Goal: Transaction & Acquisition: Purchase product/service

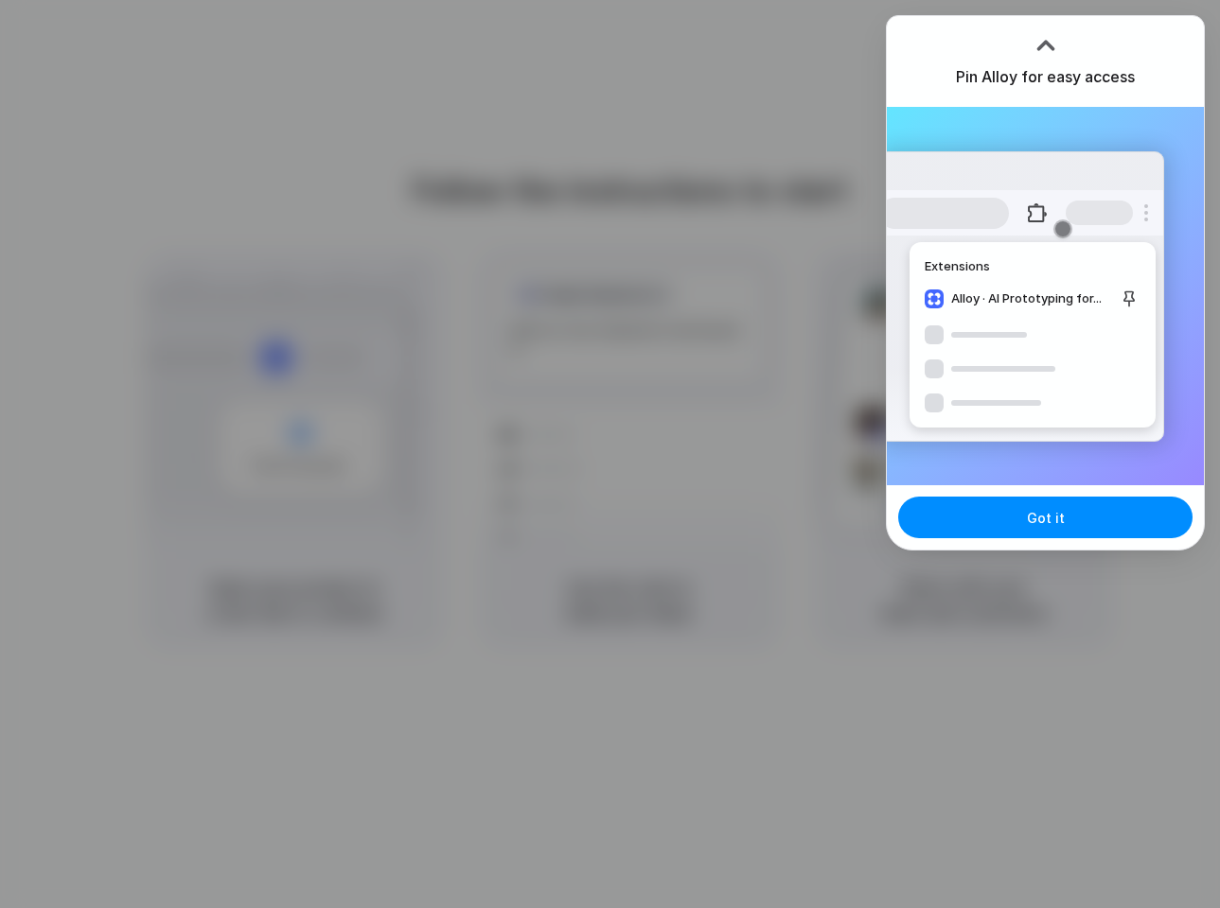
drag, startPoint x: 1019, startPoint y: 529, endPoint x: 1000, endPoint y: 132, distance: 397.9
click at [1000, 132] on div "Pin Alloy for easy access Extensions Alloy · AI Prototyping for... Got it" at bounding box center [1045, 283] width 319 height 536
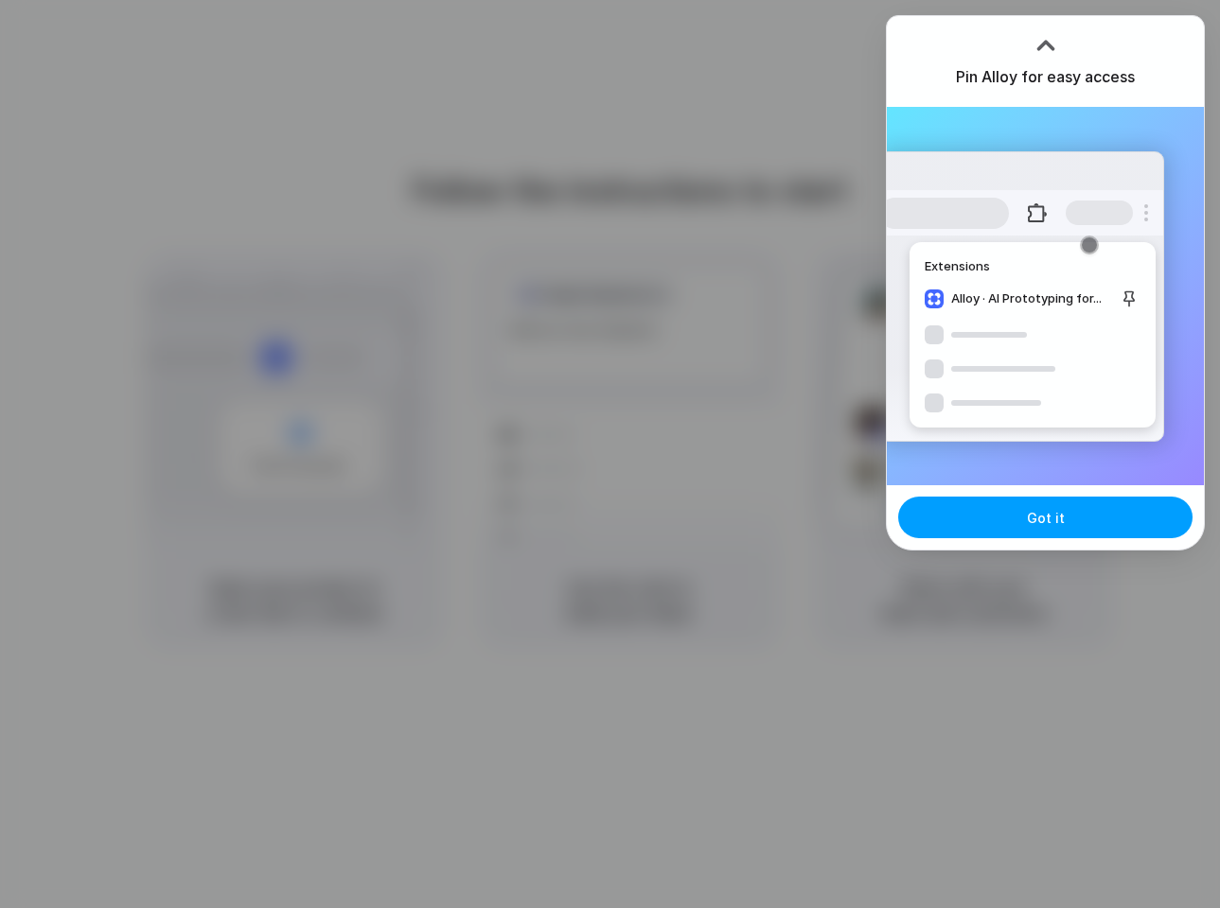
click at [1121, 519] on button "Got it" at bounding box center [1045, 518] width 294 height 42
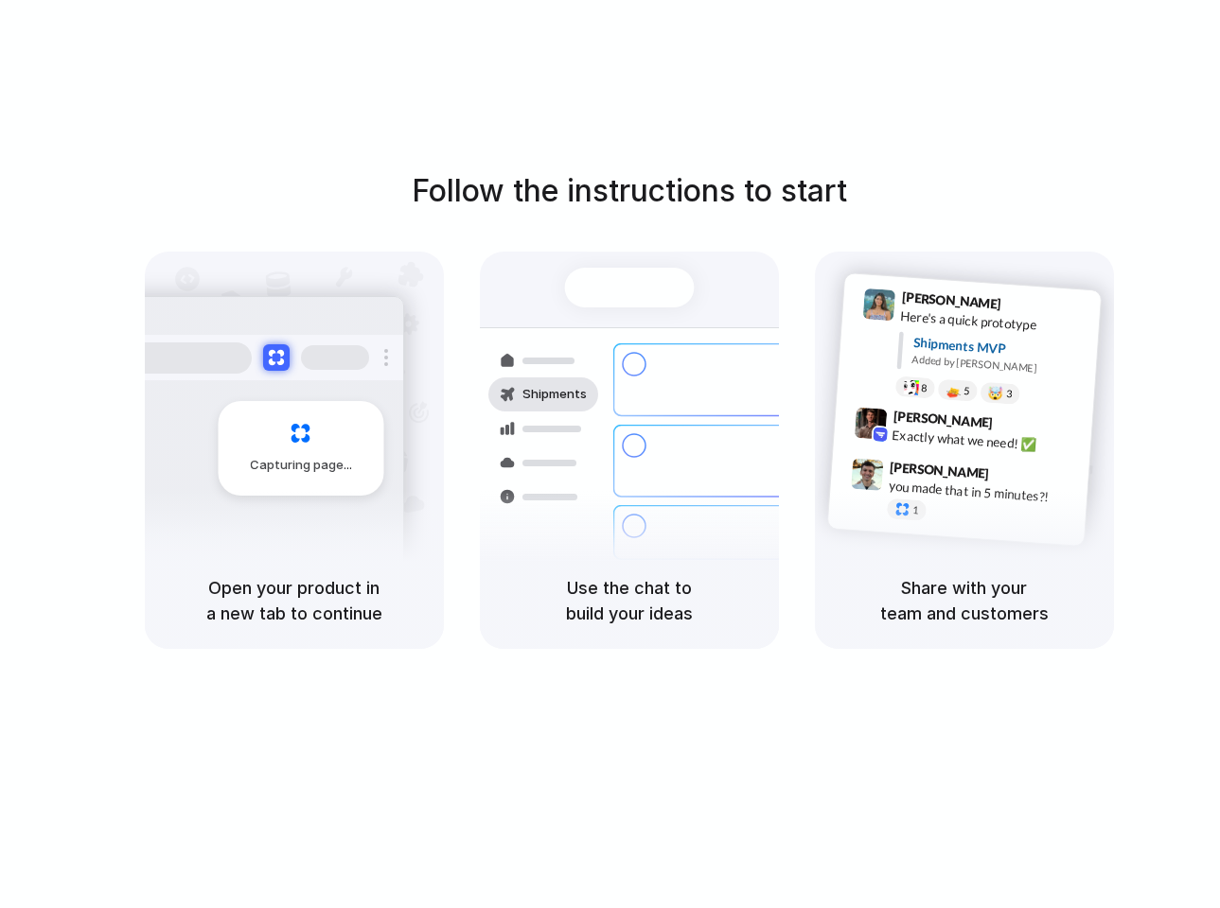
click at [328, 413] on div "Capturing page" at bounding box center [301, 448] width 166 height 95
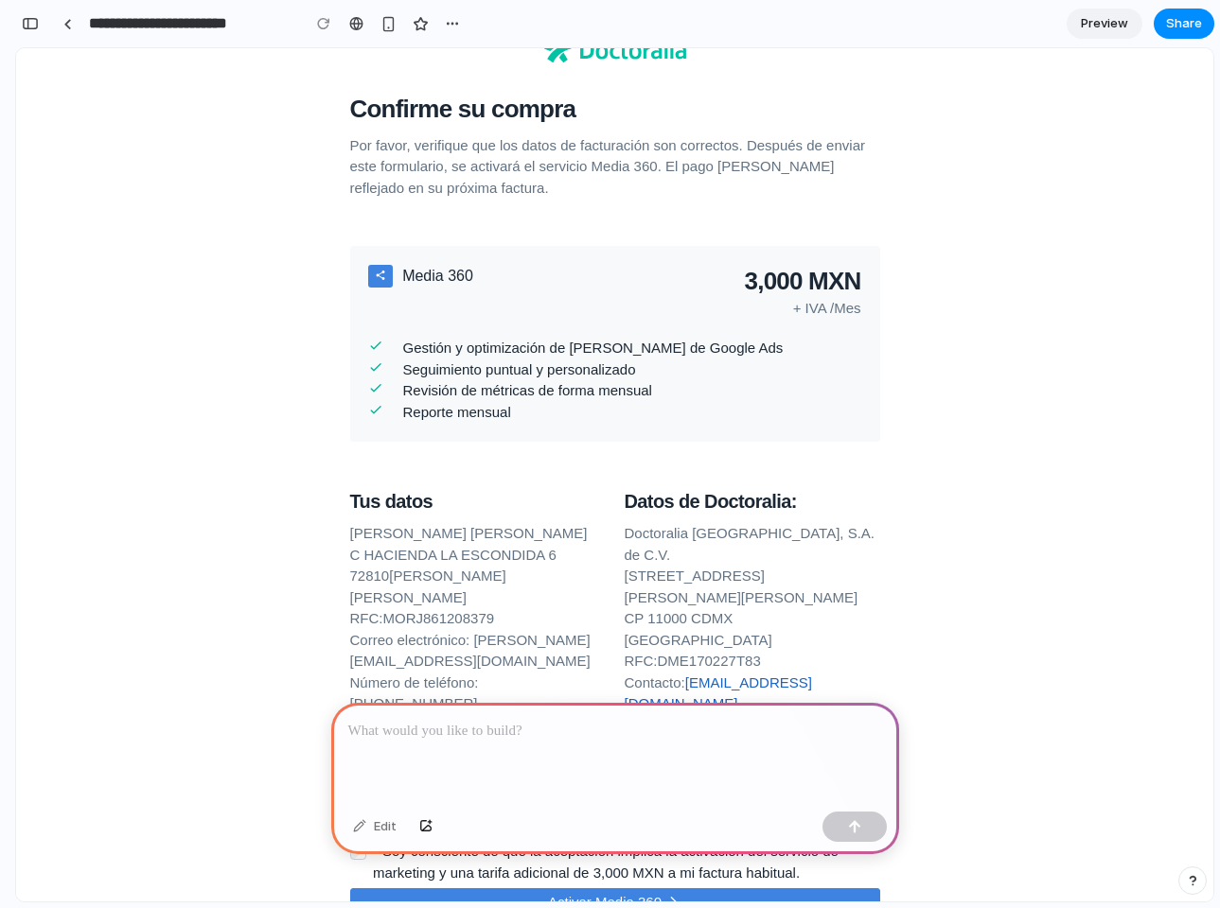
scroll to position [21, 0]
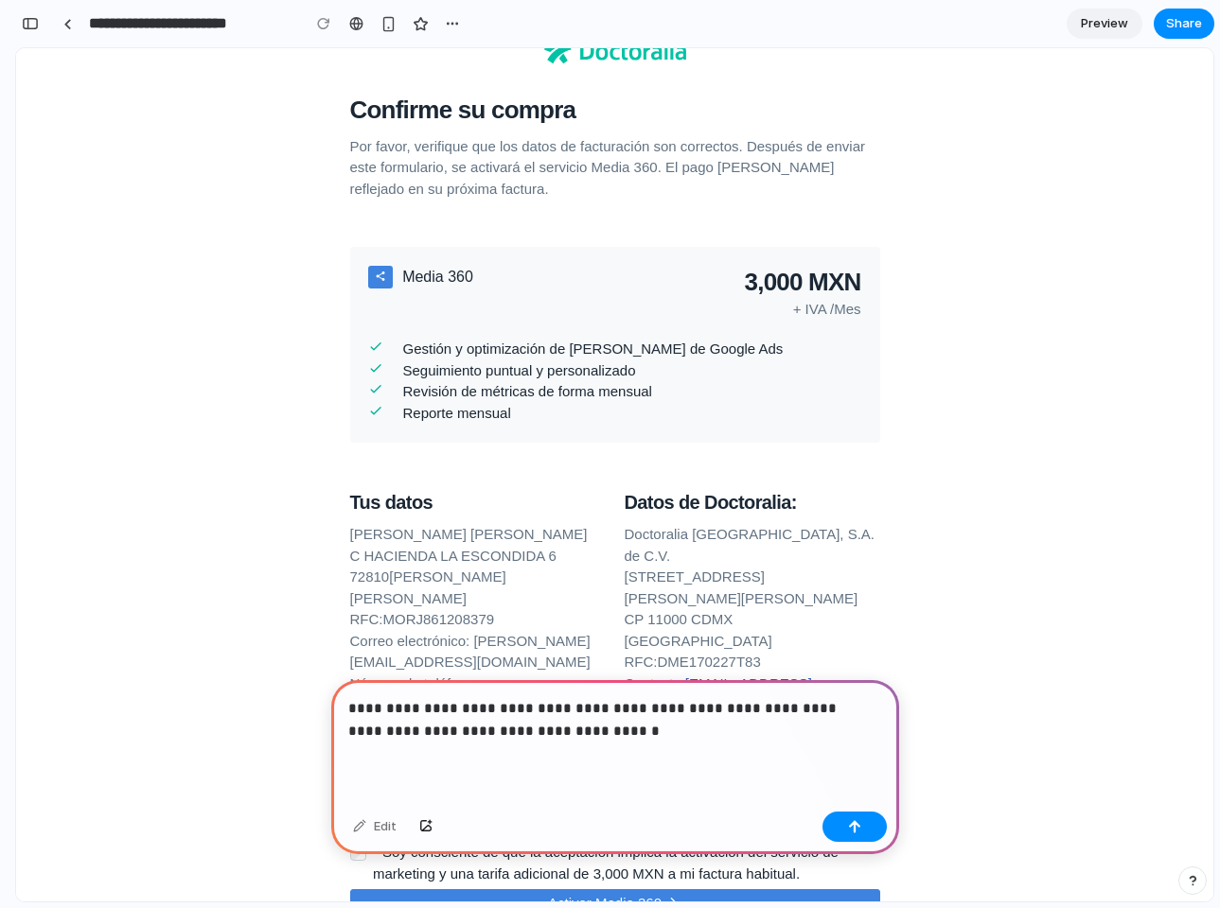
click at [572, 719] on p "**********" at bounding box center [611, 719] width 526 height 45
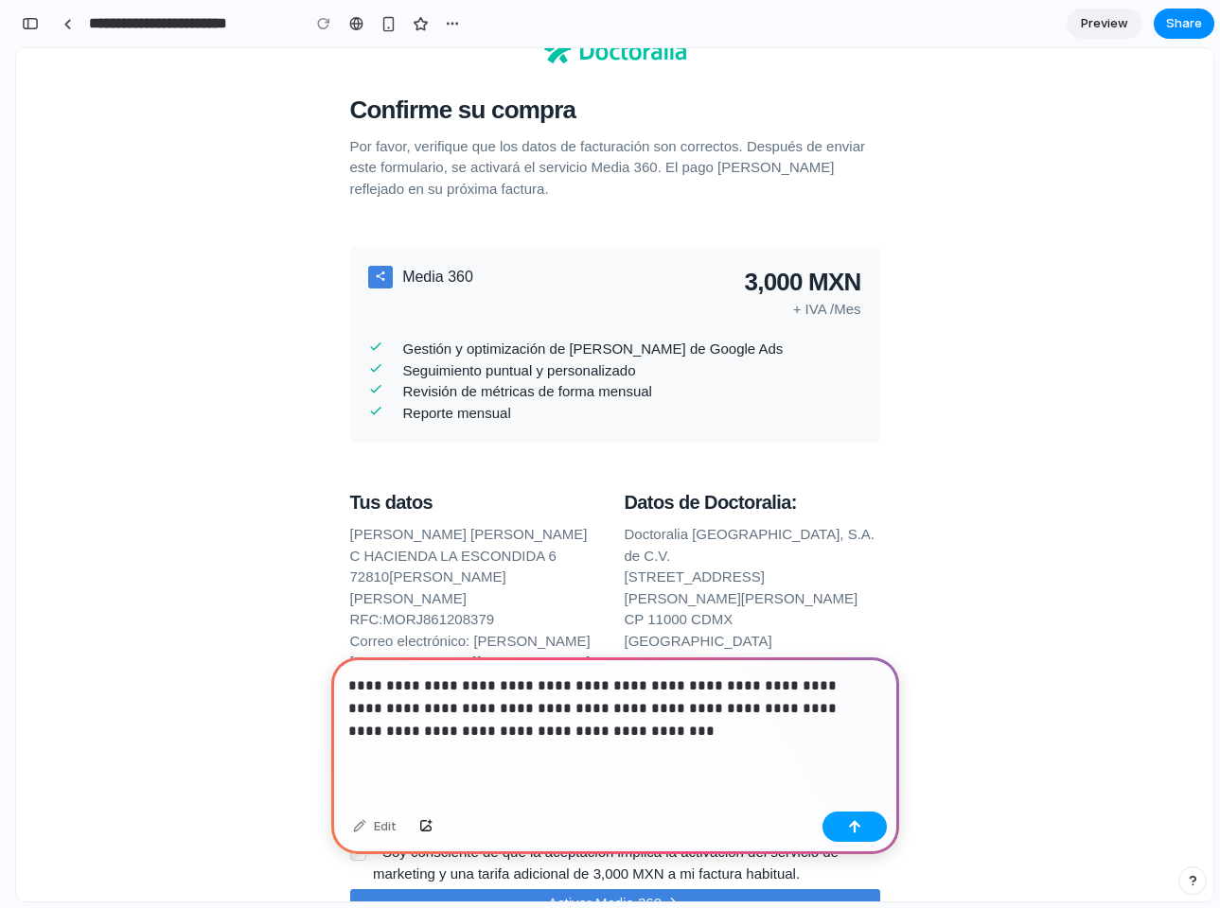
click at [885, 829] on div at bounding box center [854, 827] width 64 height 30
click at [850, 824] on div "button" at bounding box center [854, 826] width 13 height 13
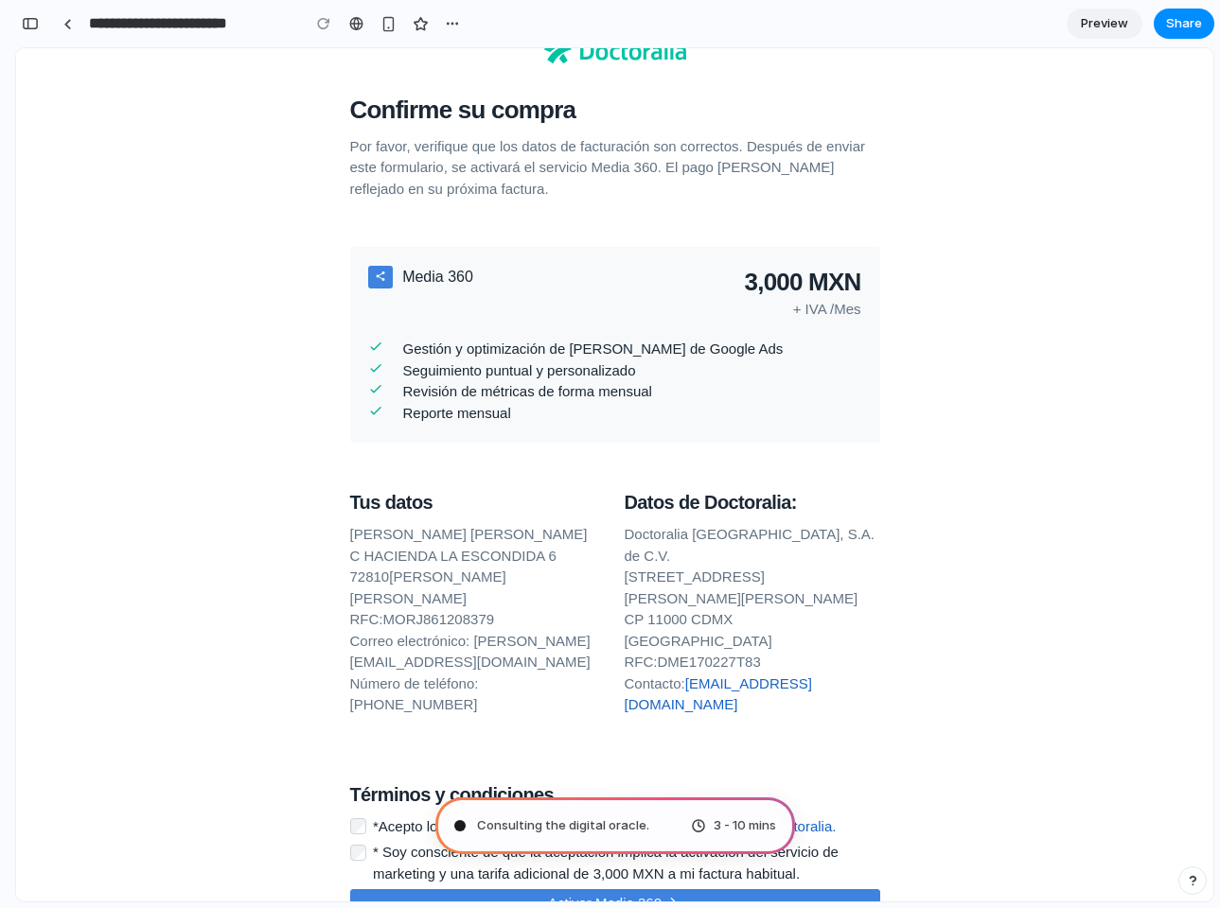
type input "**********"
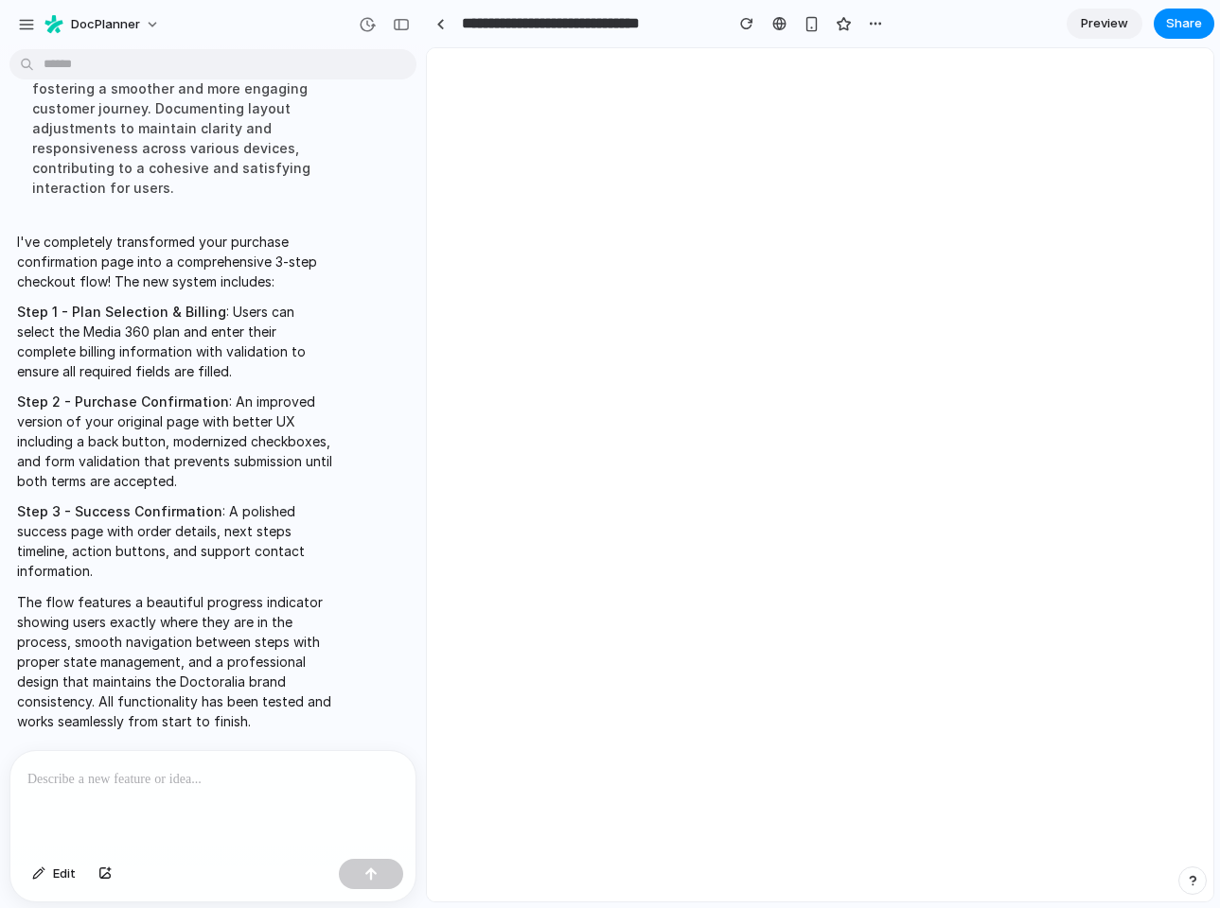
scroll to position [0, 0]
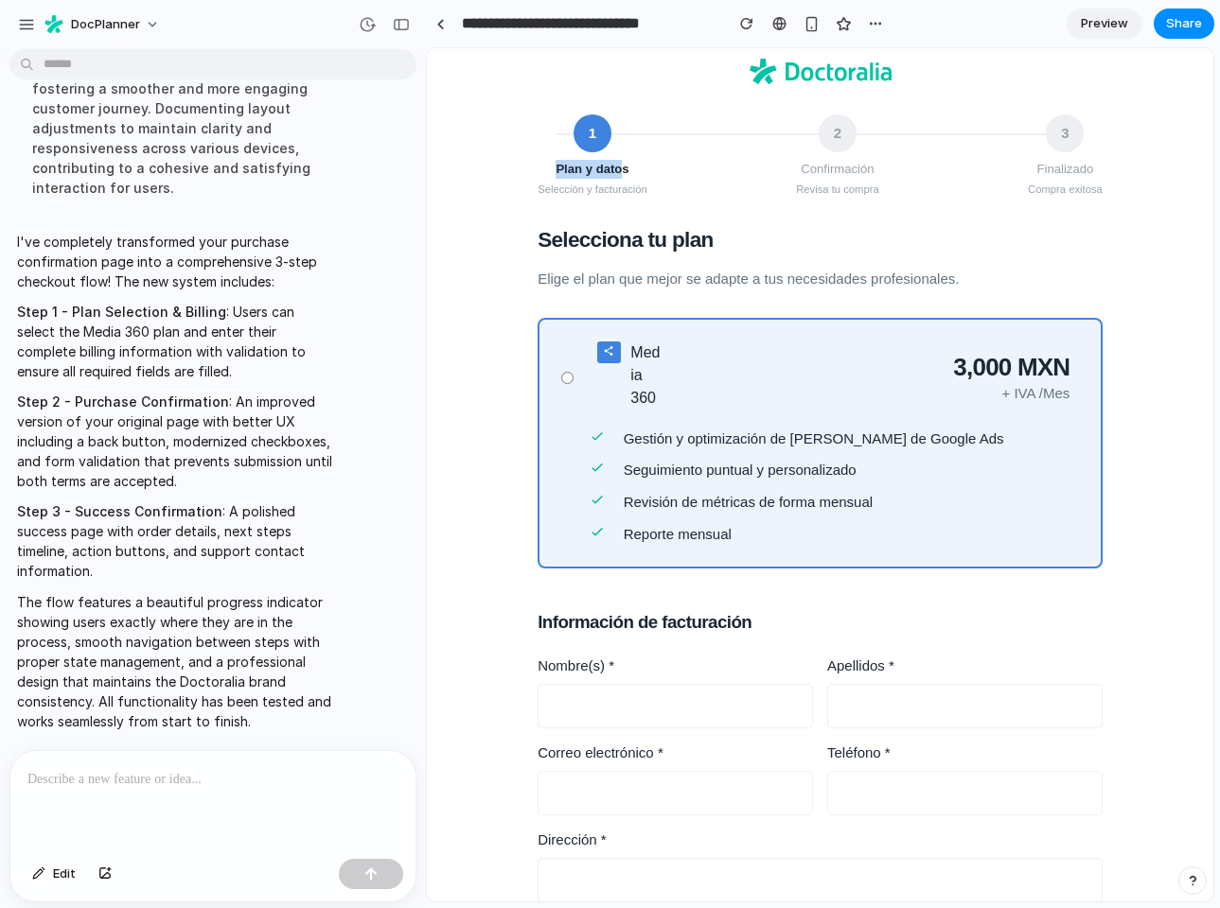
drag, startPoint x: 554, startPoint y: 165, endPoint x: 611, endPoint y: 167, distance: 57.8
click at [611, 167] on div "Plan y datos" at bounding box center [592, 169] width 110 height 19
click at [834, 129] on span "2" at bounding box center [838, 134] width 8 height 22
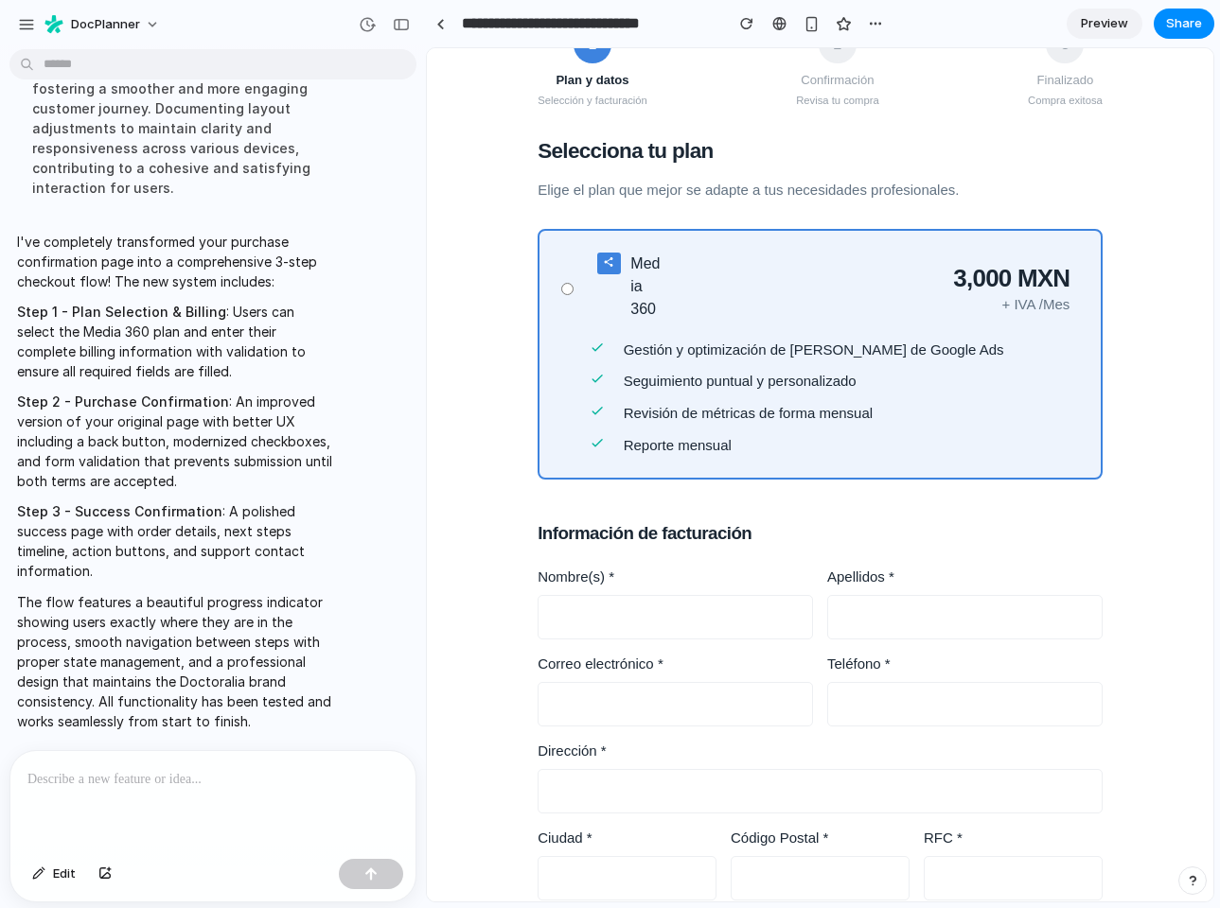
scroll to position [167, 0]
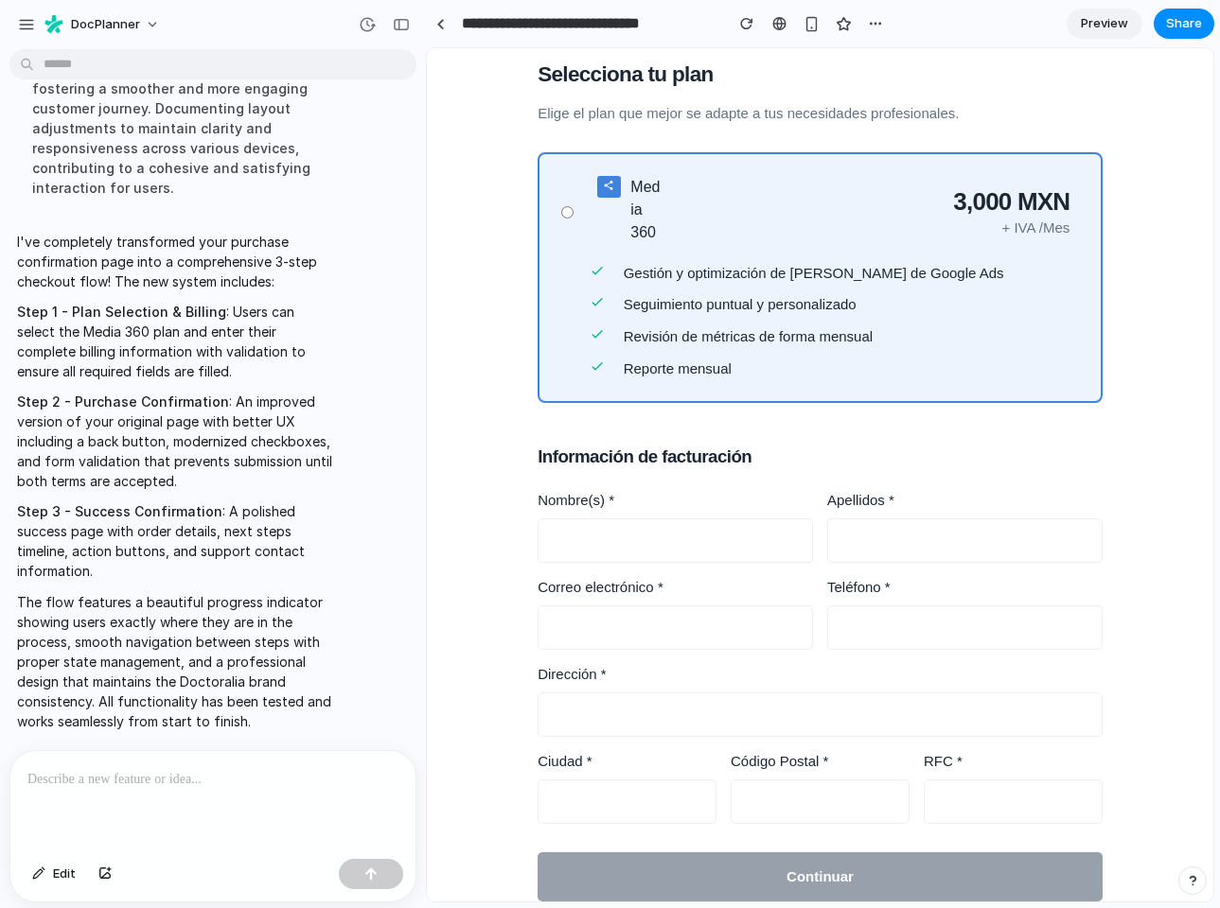
click at [576, 535] on input "text" at bounding box center [674, 541] width 275 height 44
type input "***"
type input "****"
type input "**********"
type input "*********"
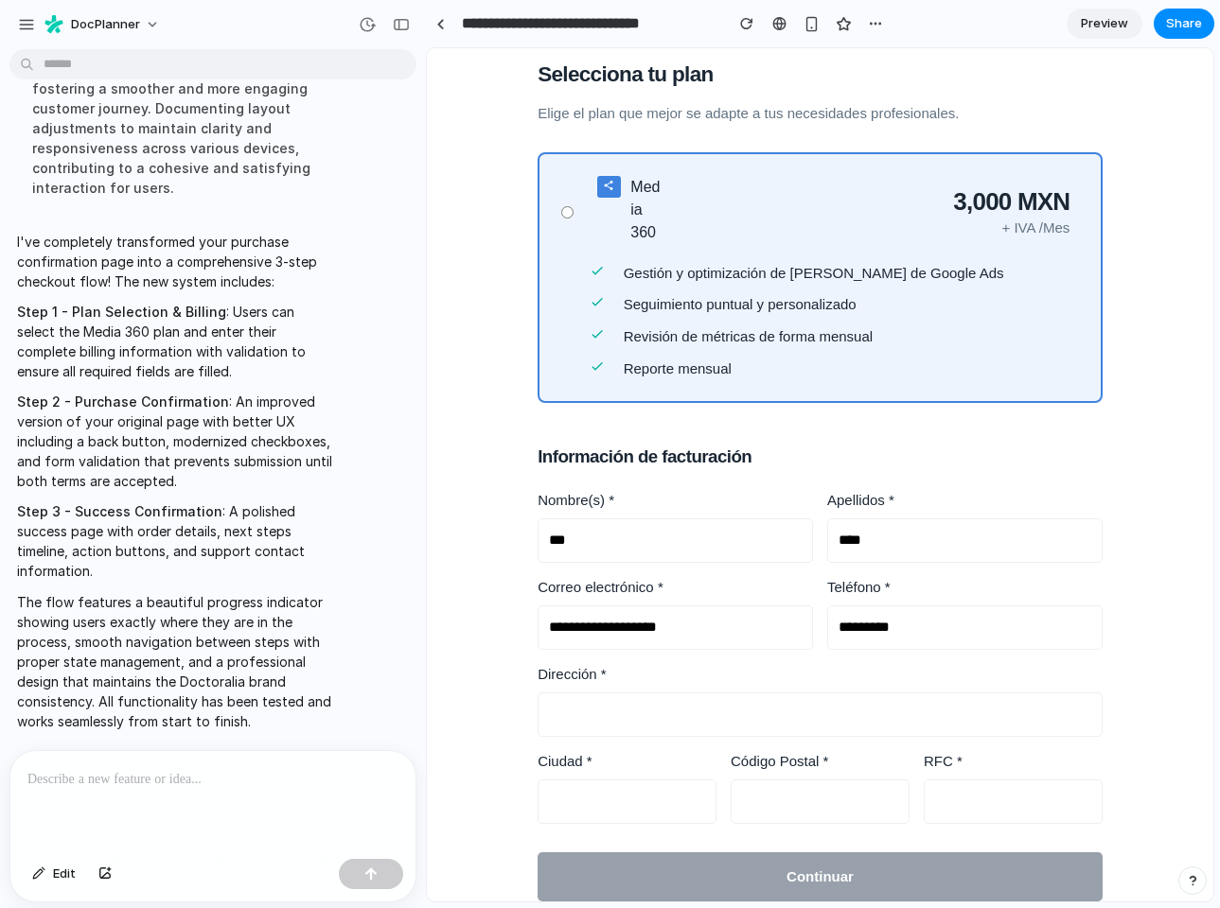
click at [608, 707] on input "text" at bounding box center [819, 715] width 565 height 44
type input "**********"
click at [596, 805] on input "text" at bounding box center [626, 802] width 179 height 44
type input "*********"
click at [765, 800] on input "text" at bounding box center [819, 802] width 179 height 44
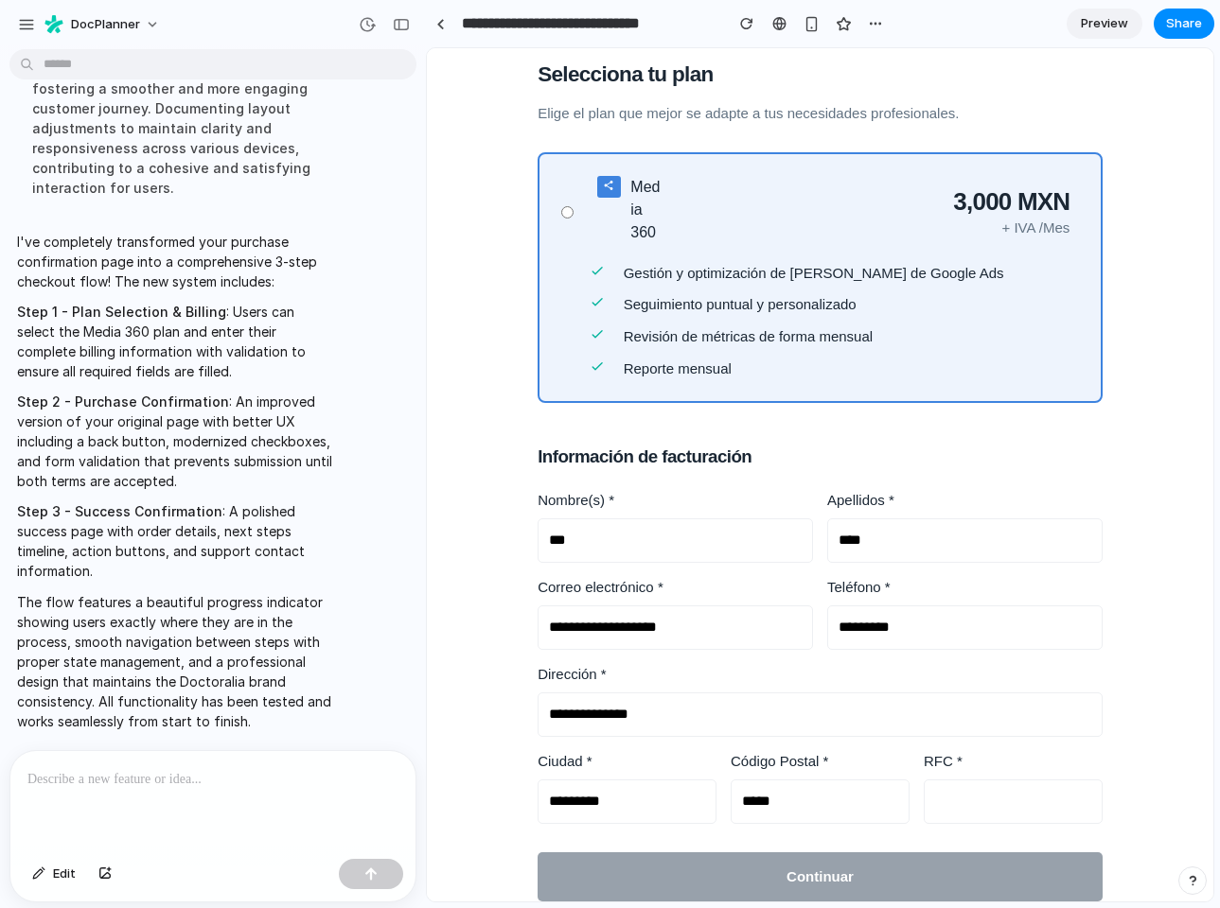
type input "*****"
click at [987, 806] on input "text" at bounding box center [1013, 802] width 179 height 44
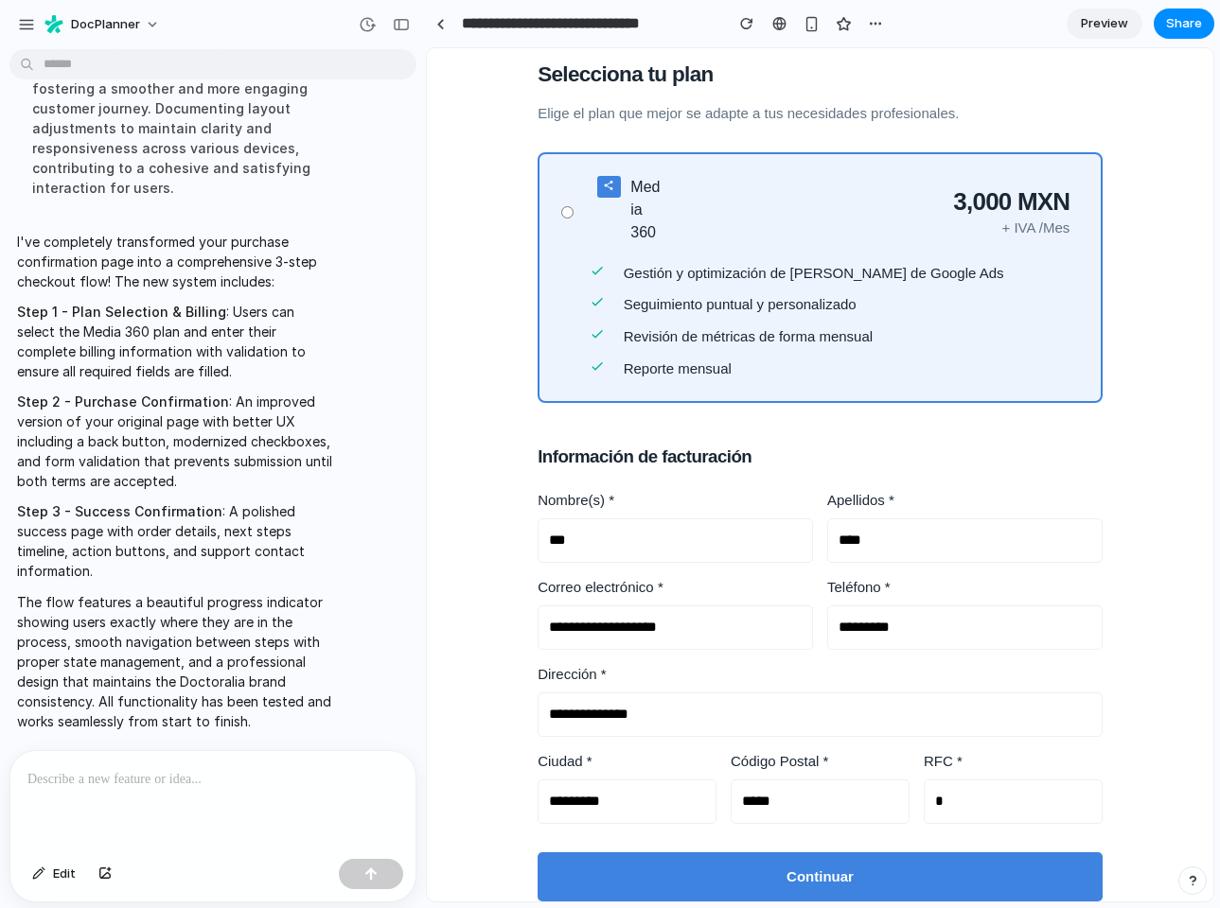
type input "*"
click at [957, 867] on button "Continuar" at bounding box center [819, 878] width 565 height 50
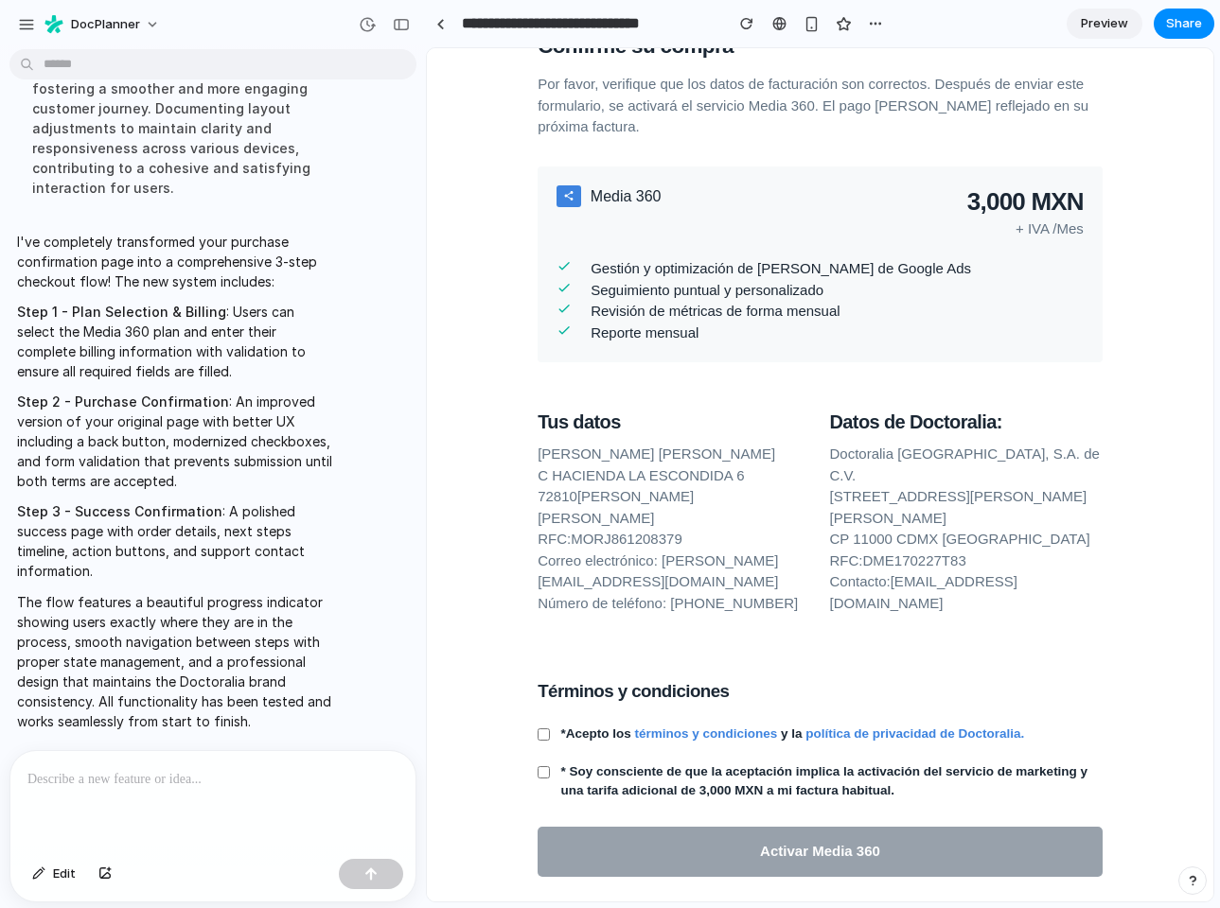
scroll to position [240, 0]
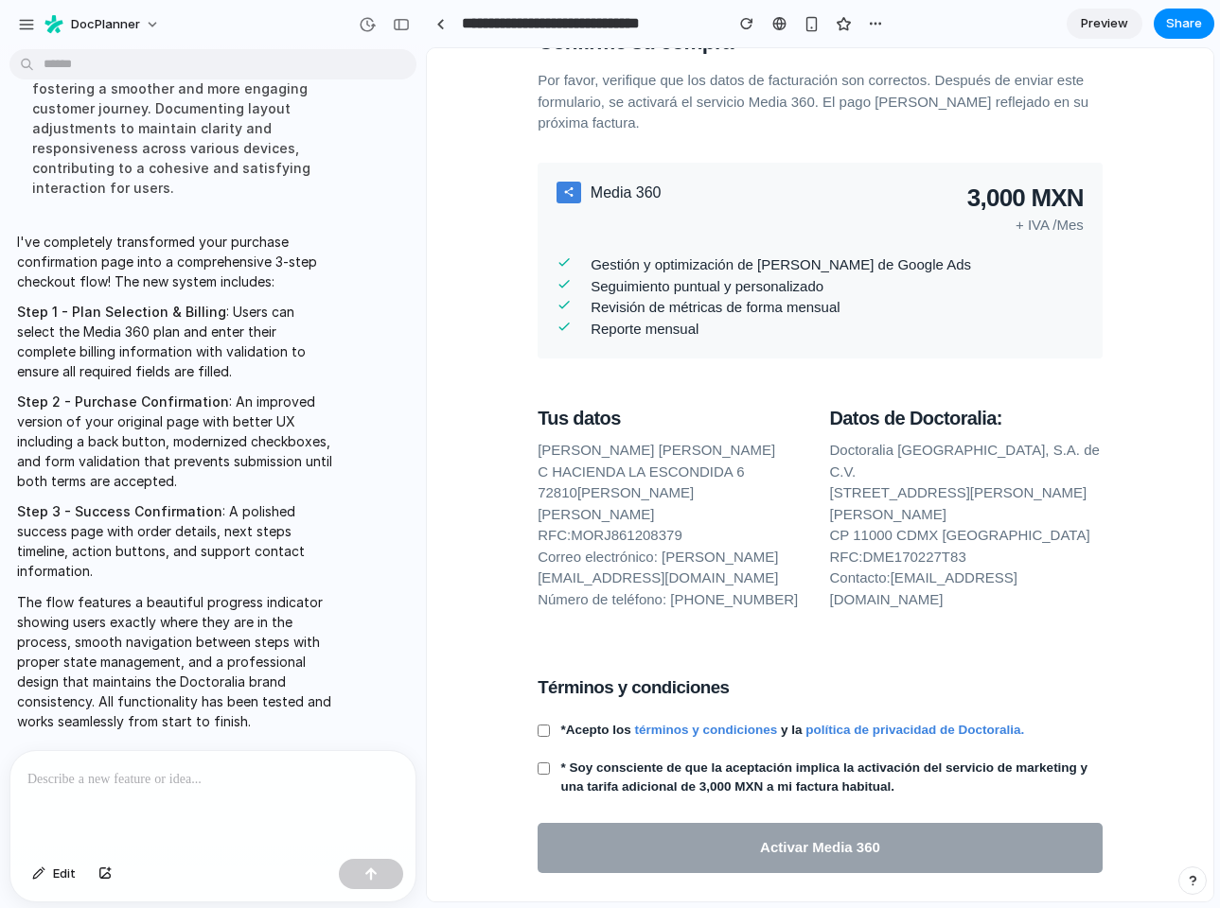
click at [528, 727] on div "Plan y datos Selección y facturación 2 Confirmación Revisa tu compra 3 Finaliza…" at bounding box center [820, 388] width 584 height 1028
click at [531, 729] on div "Plan y datos Selección y facturación 2 Confirmación Revisa tu compra 3 Finaliza…" at bounding box center [820, 388] width 584 height 1028
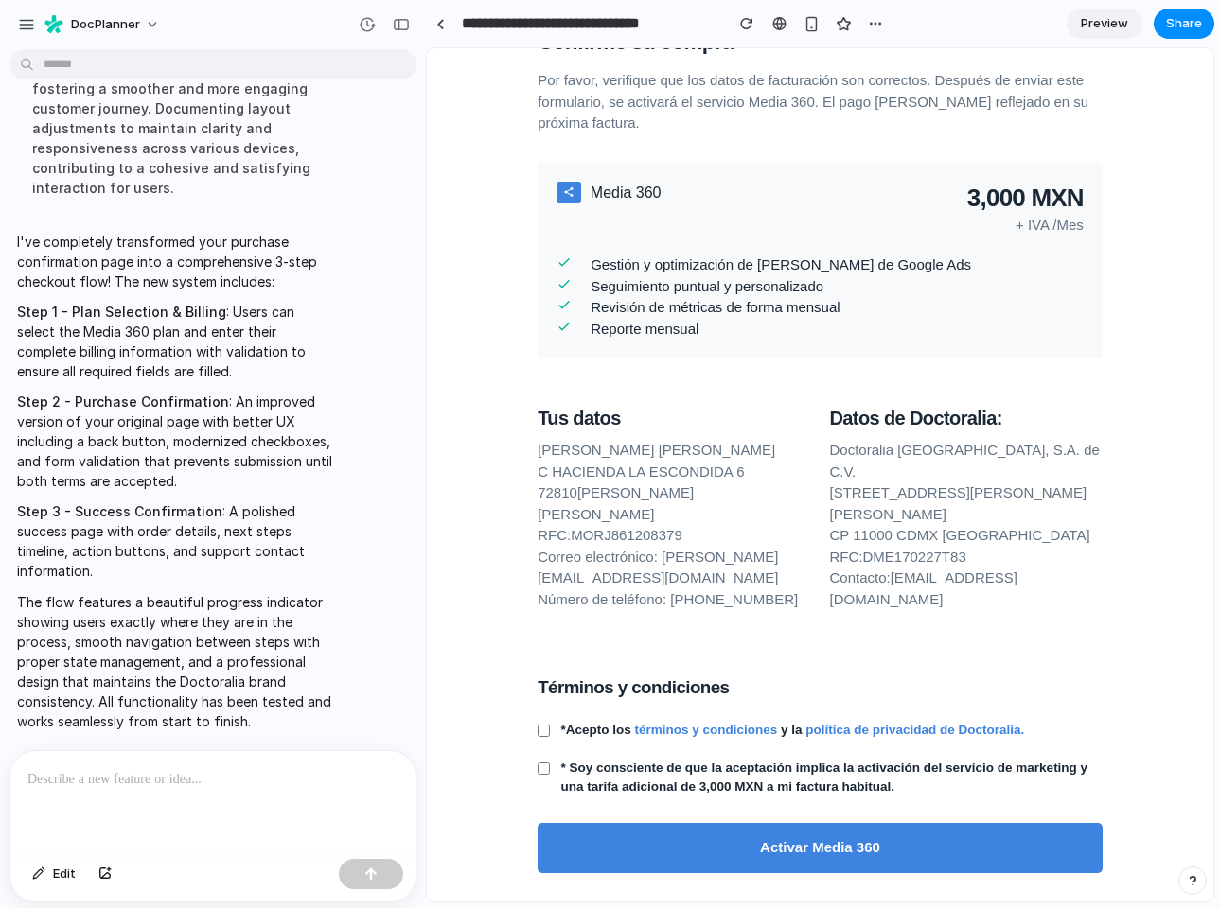
click at [874, 848] on button "Activar Media 360" at bounding box center [819, 848] width 565 height 50
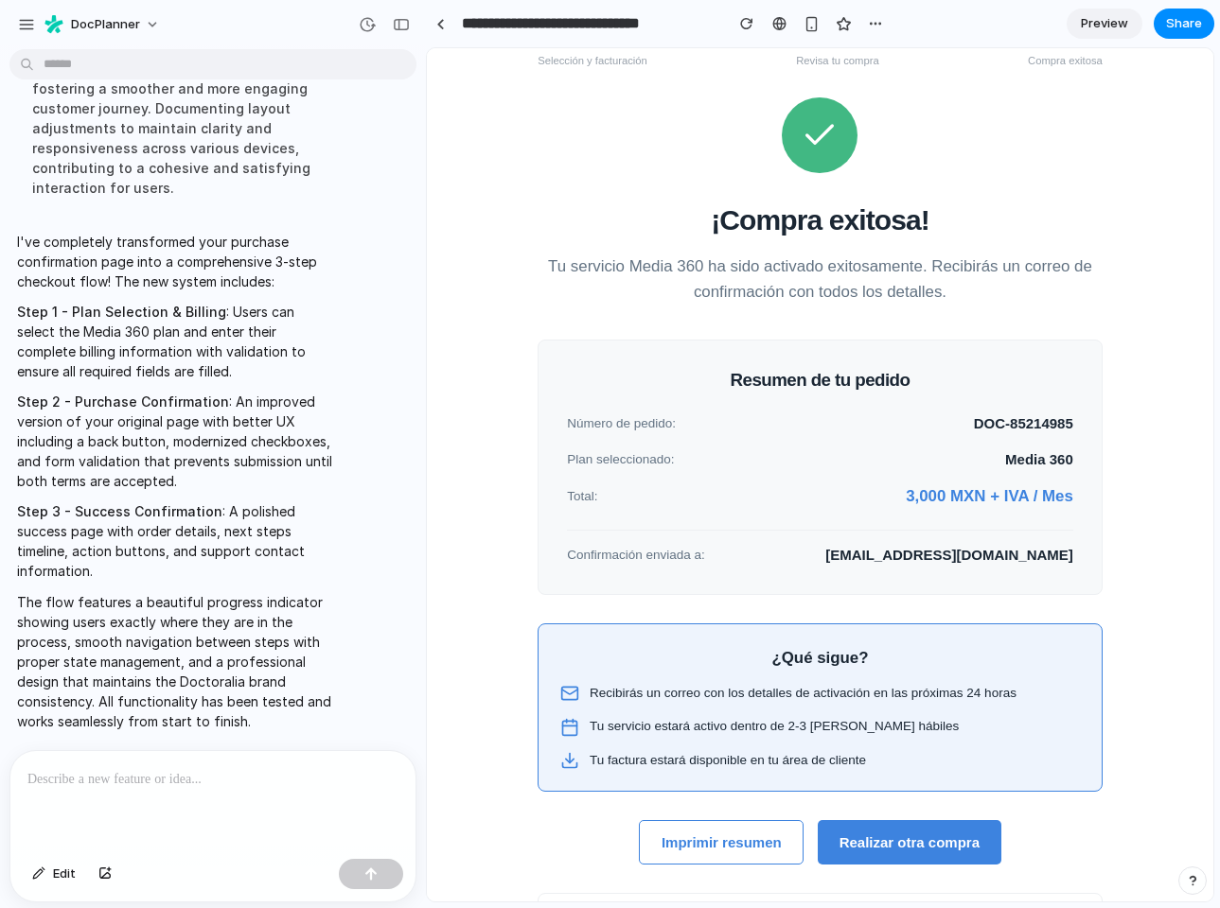
scroll to position [127, 0]
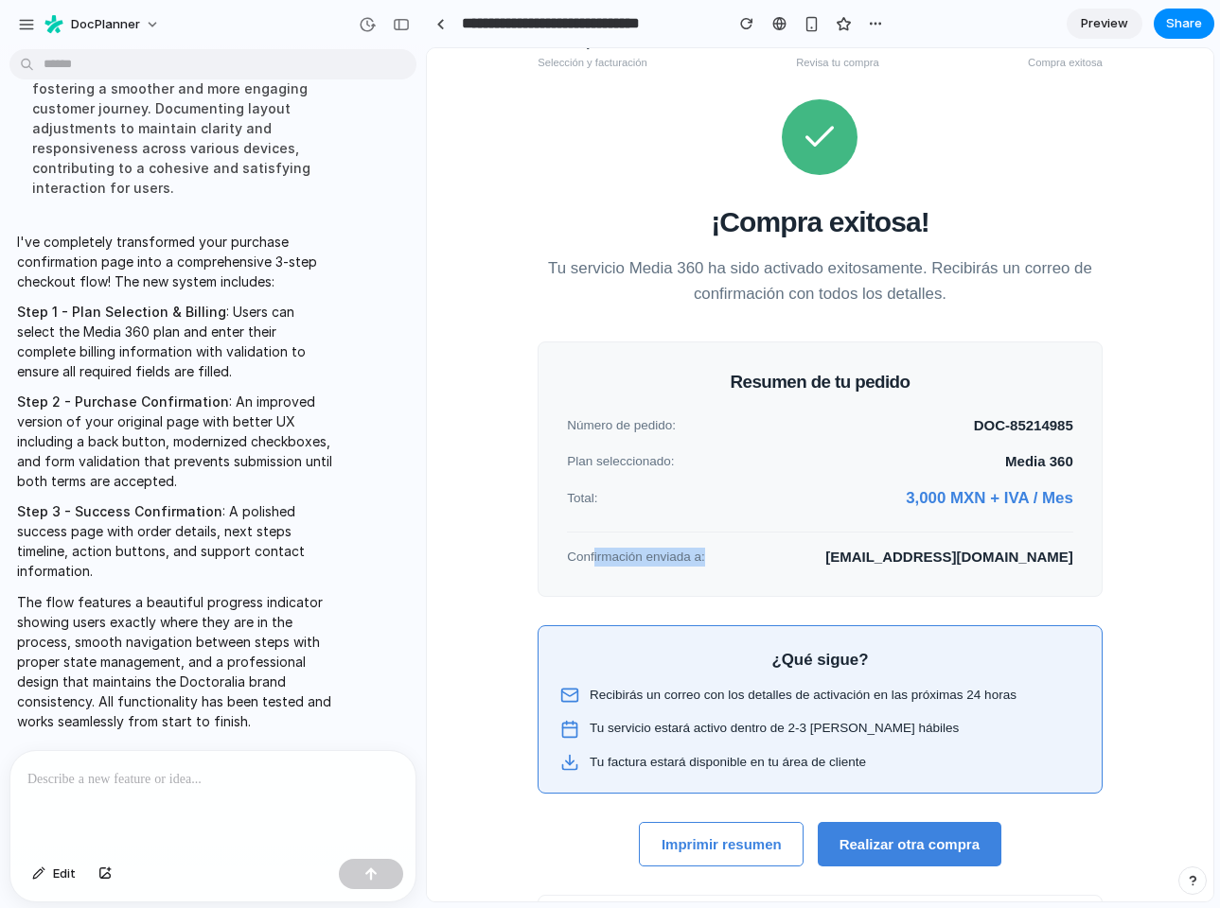
drag, startPoint x: 585, startPoint y: 555, endPoint x: 718, endPoint y: 558, distance: 133.4
click at [718, 558] on div "Confirmación enviada a: [EMAIL_ADDRESS][DOMAIN_NAME]" at bounding box center [820, 558] width 506 height 22
drag, startPoint x: 628, startPoint y: 698, endPoint x: 978, endPoint y: 695, distance: 350.1
click at [978, 695] on span "Recibirás un correo con los detalles de activación en las próximas 24 horas" at bounding box center [802, 695] width 427 height 19
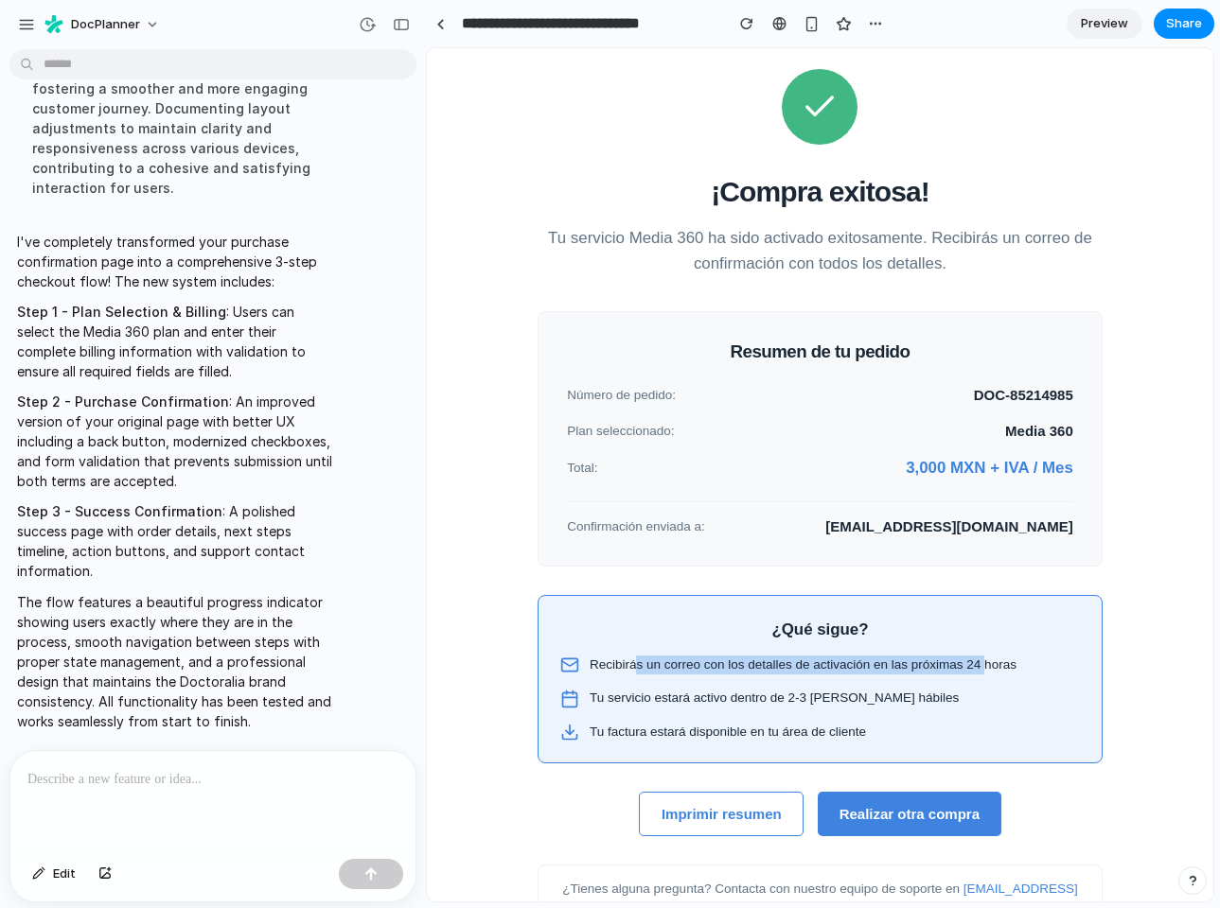
scroll to position [190, 0]
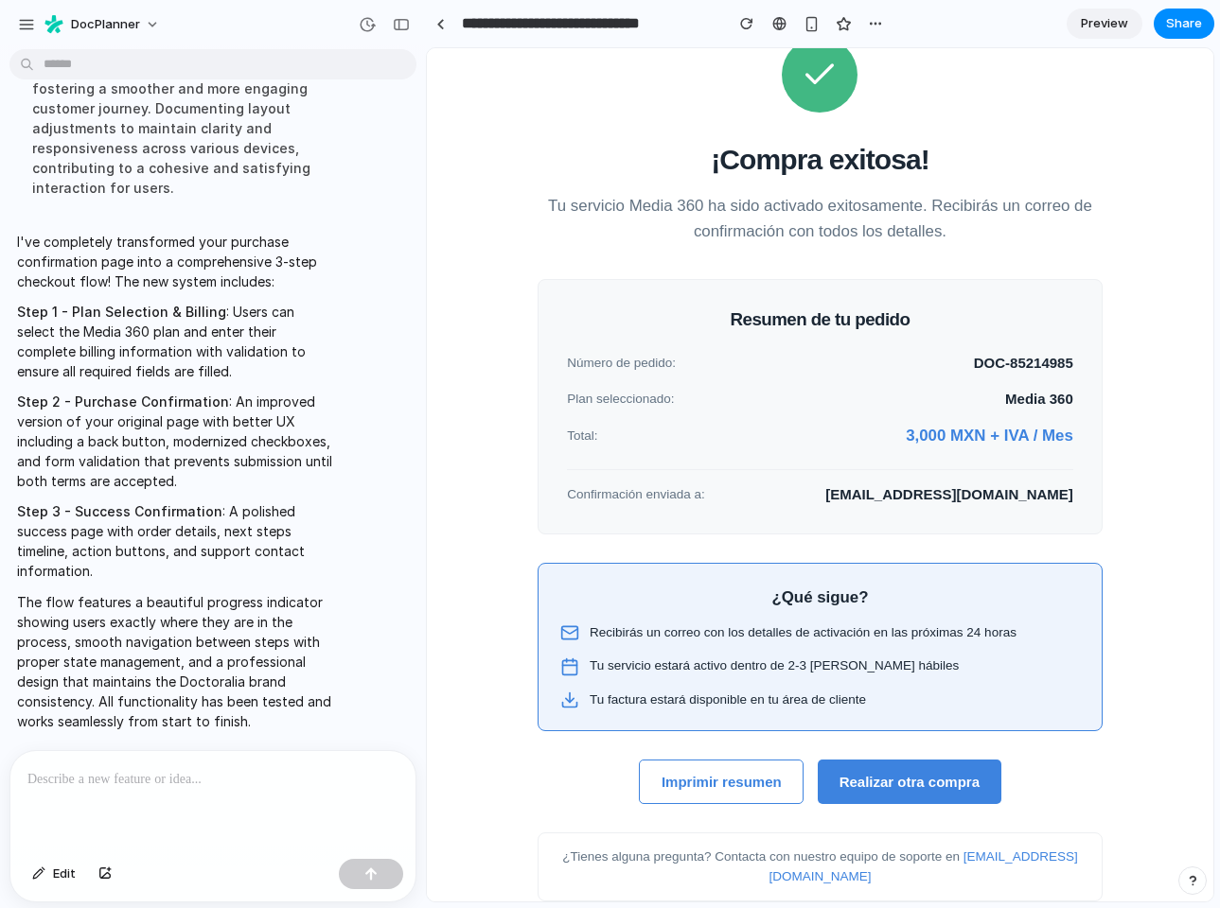
click at [593, 668] on span "Tu servicio estará activo dentro de 2-3 [PERSON_NAME] hábiles" at bounding box center [773, 666] width 369 height 19
drag, startPoint x: 626, startPoint y: 666, endPoint x: 678, endPoint y: 669, distance: 52.1
click at [676, 669] on span "Tu servicio estará activo dentro de 2-3 [PERSON_NAME] hábiles" at bounding box center [773, 666] width 369 height 19
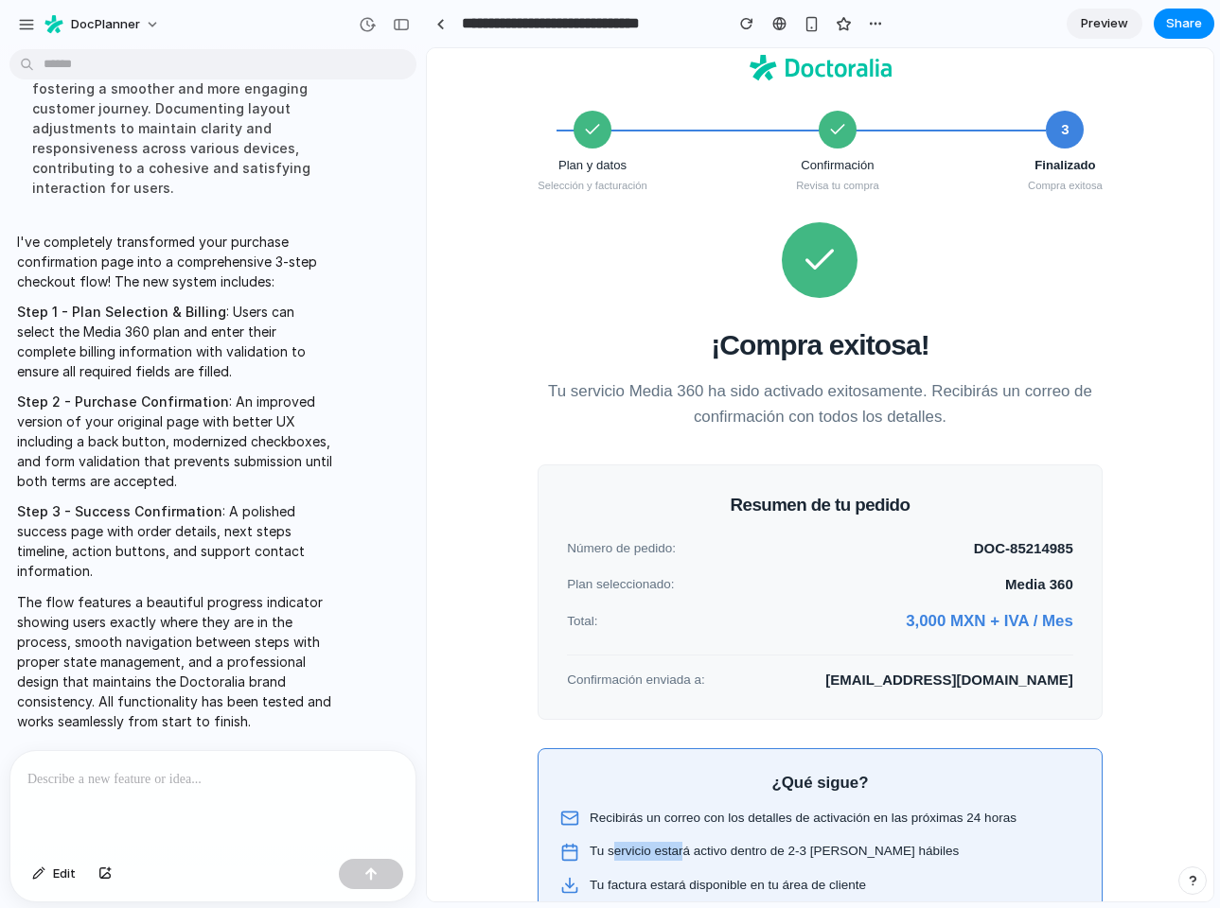
scroll to position [3, 0]
click at [1061, 132] on span "3" at bounding box center [1065, 131] width 8 height 22
click at [828, 136] on icon at bounding box center [837, 130] width 19 height 19
click at [1048, 135] on div "3" at bounding box center [1065, 131] width 38 height 38
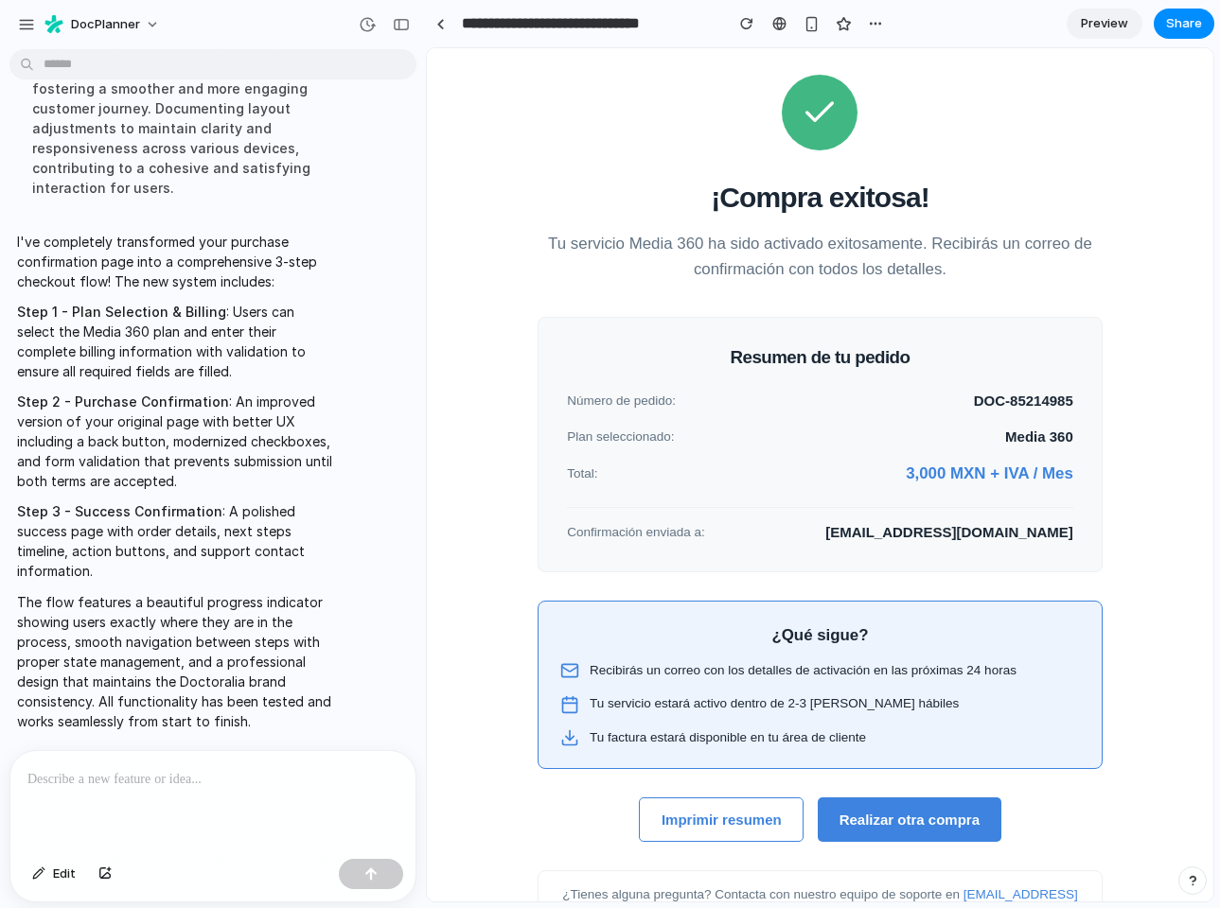
scroll to position [190, 0]
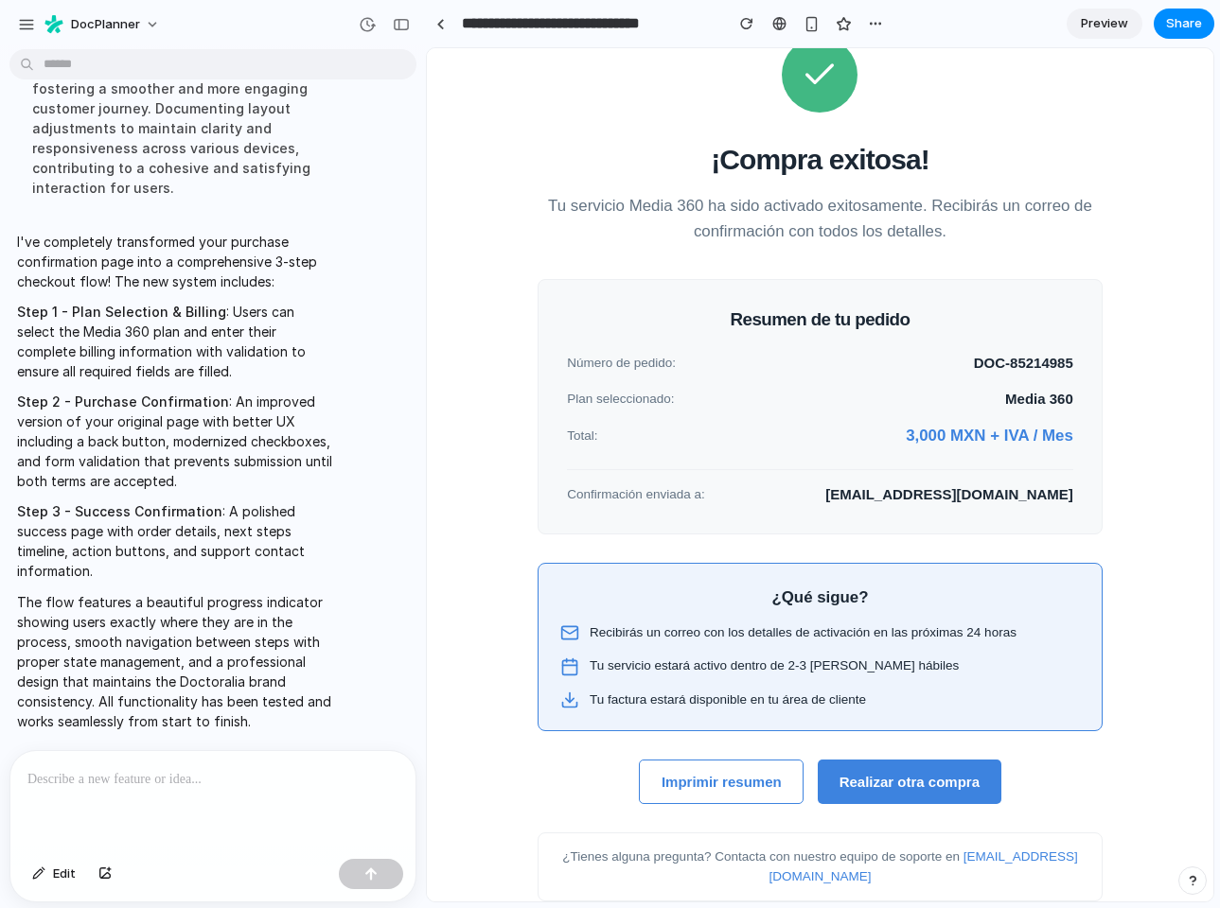
click at [906, 790] on button "Realizar otra compra" at bounding box center [909, 782] width 183 height 44
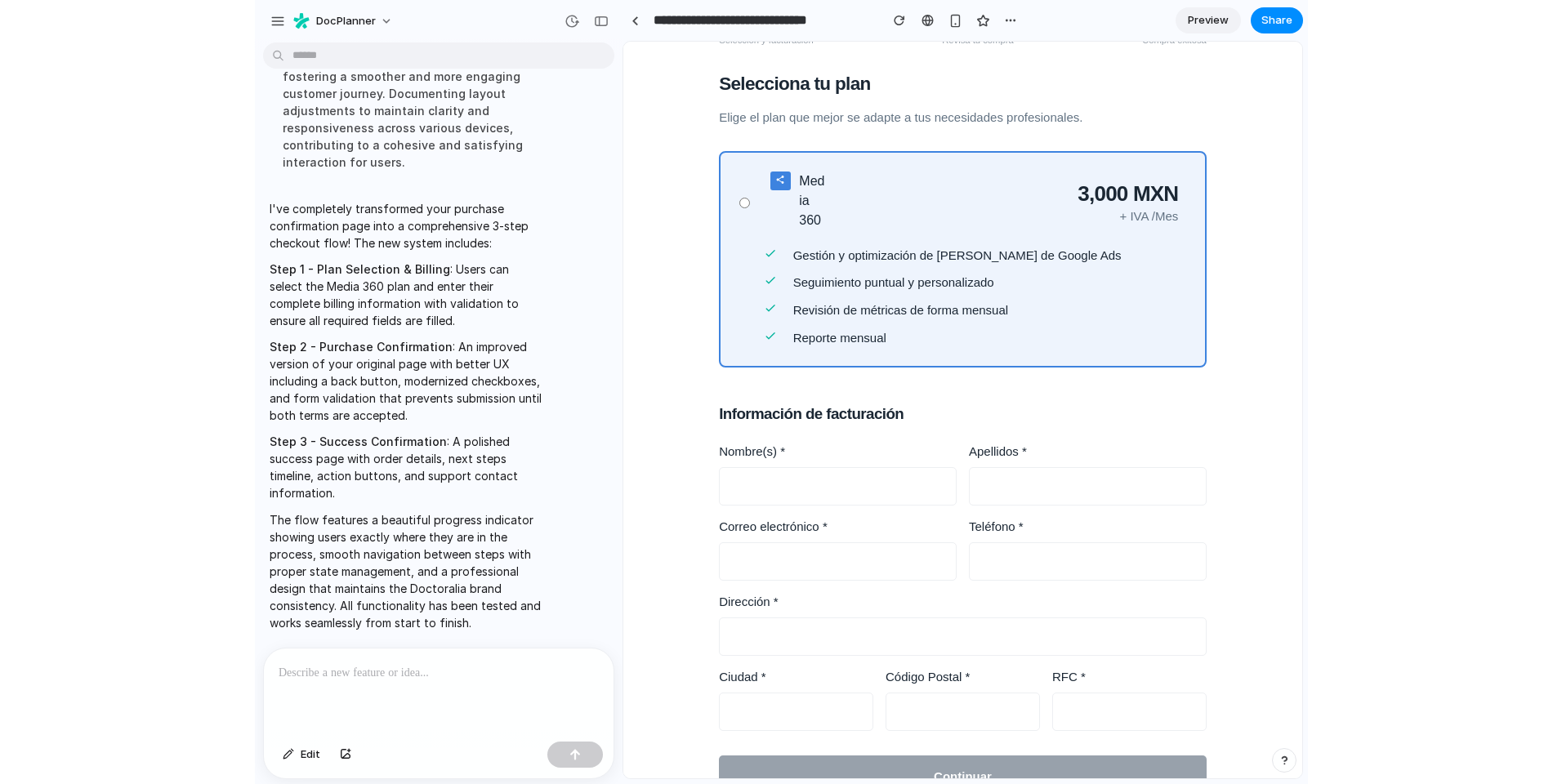
scroll to position [113, 0]
